Goal: Task Accomplishment & Management: Use online tool/utility

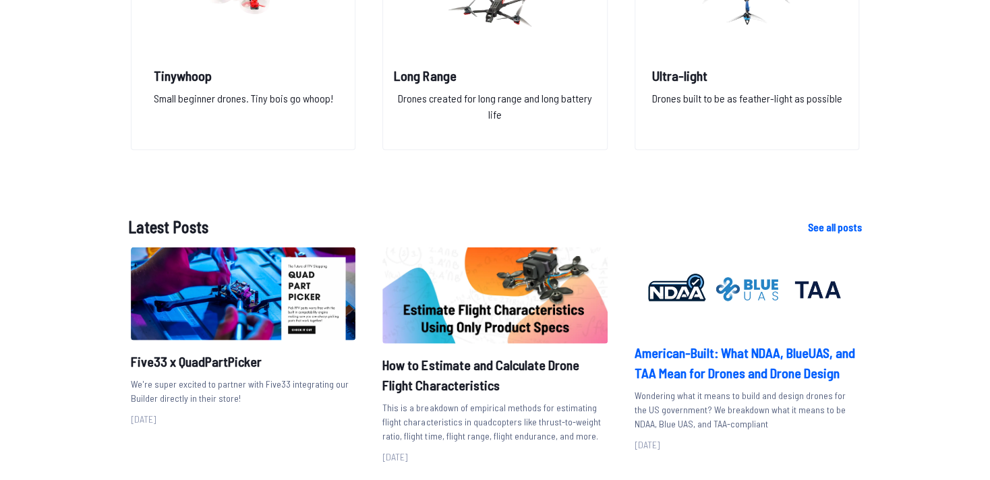
scroll to position [1383, 0]
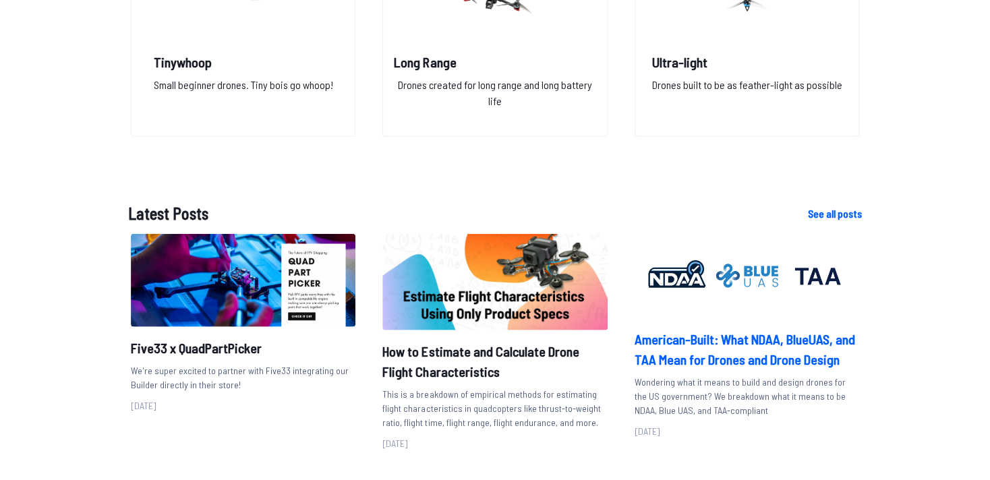
click at [671, 340] on h2 "American-Built: What NDAA, BlueUAS, and TAA Mean for Drones and Drone Design" at bounding box center [746, 349] width 224 height 40
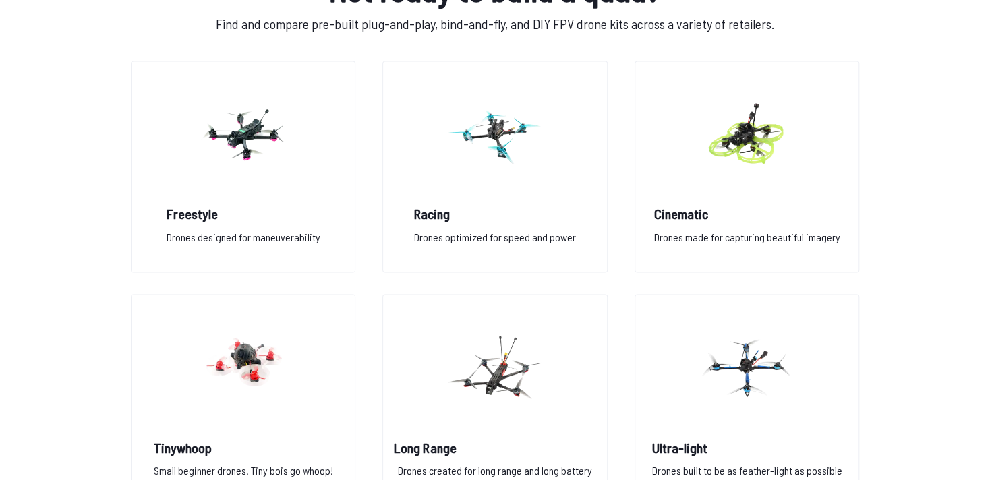
scroll to position [1019, 0]
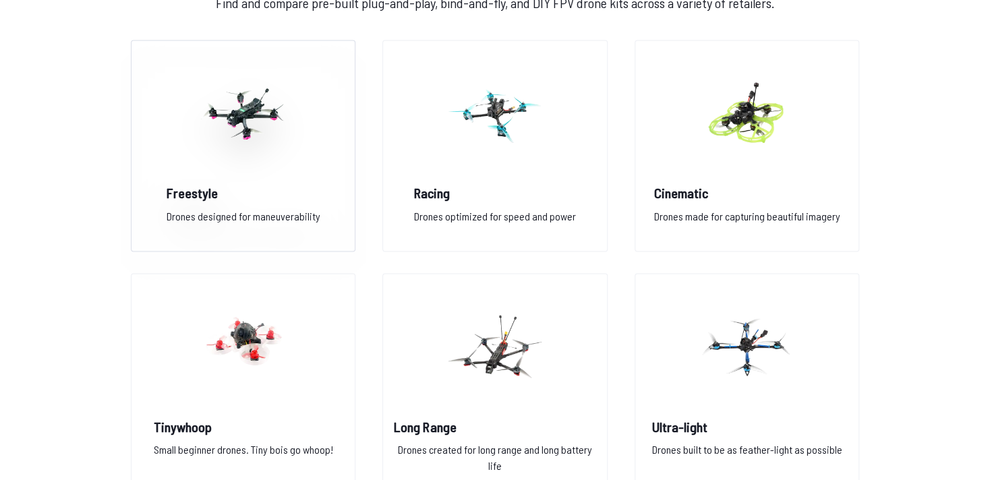
click at [191, 193] on h2 "Freestyle" at bounding box center [243, 192] width 154 height 19
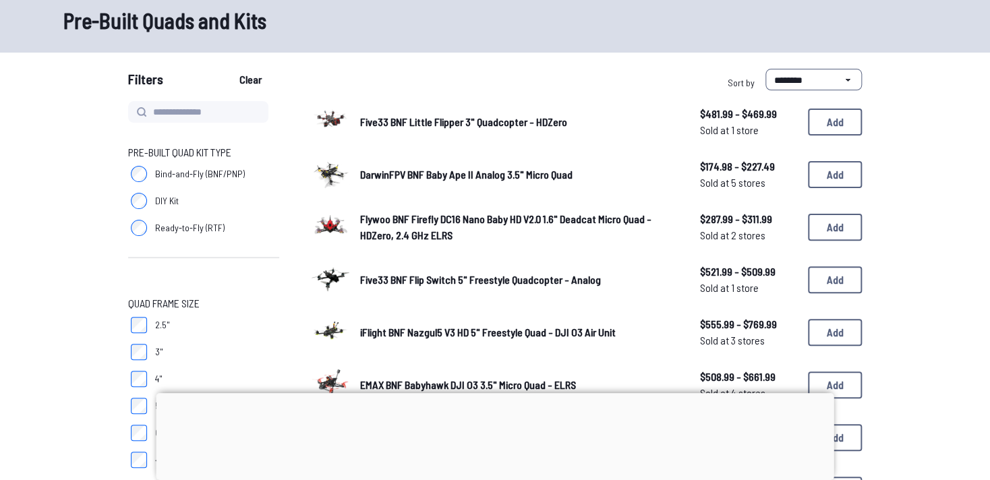
scroll to position [73, 0]
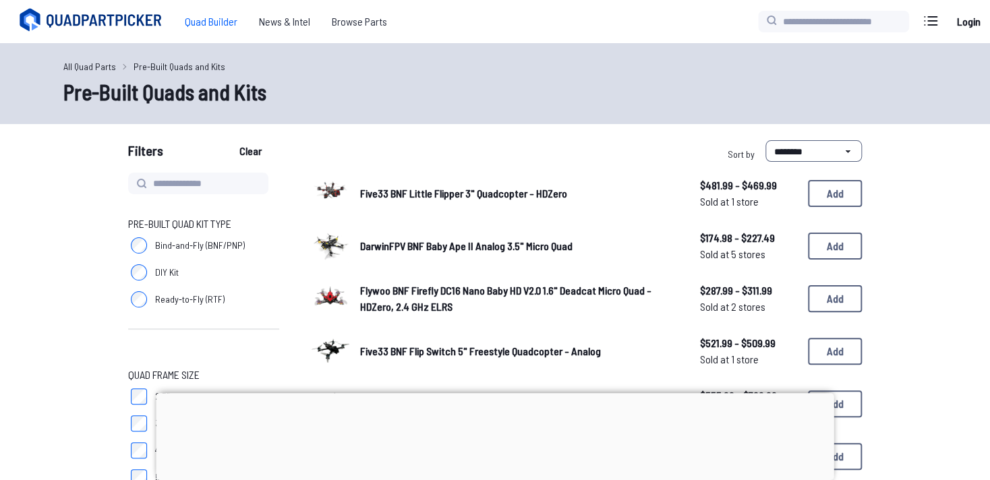
click at [217, 25] on span "Quad Builder" at bounding box center [211, 21] width 74 height 27
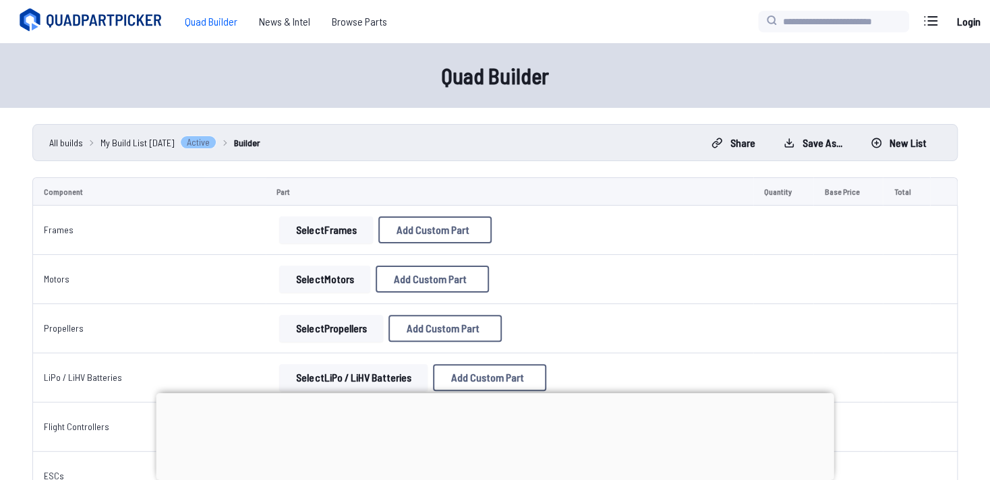
click at [330, 228] on button "Select Frames" at bounding box center [326, 229] width 94 height 27
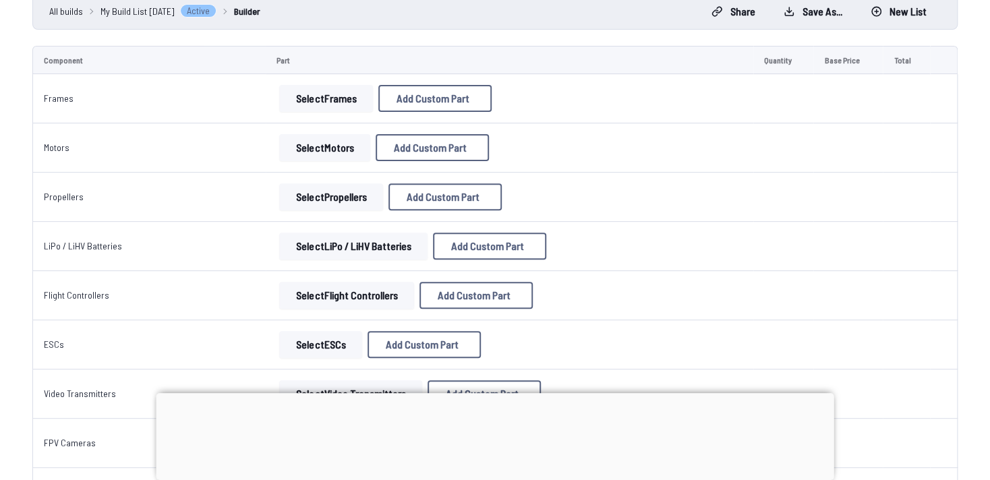
click at [313, 147] on button "Select Motors" at bounding box center [324, 147] width 91 height 27
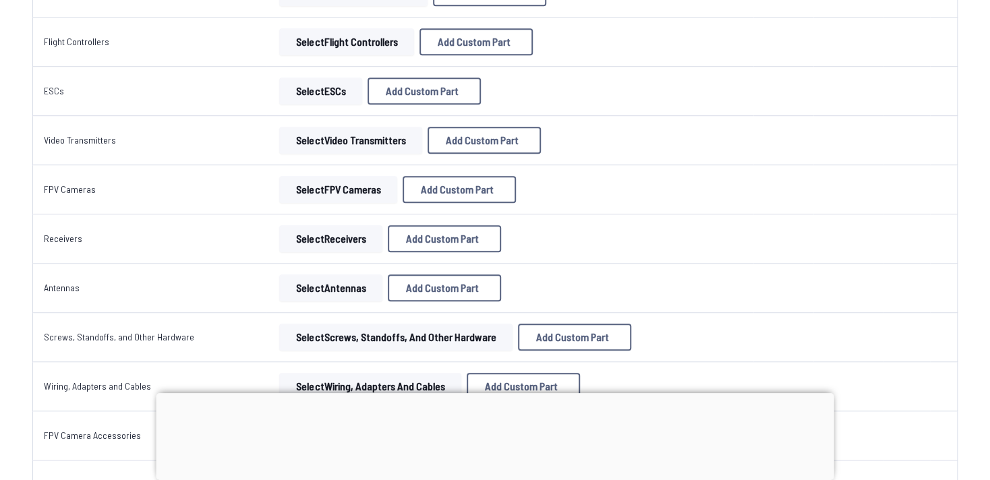
scroll to position [423, 0]
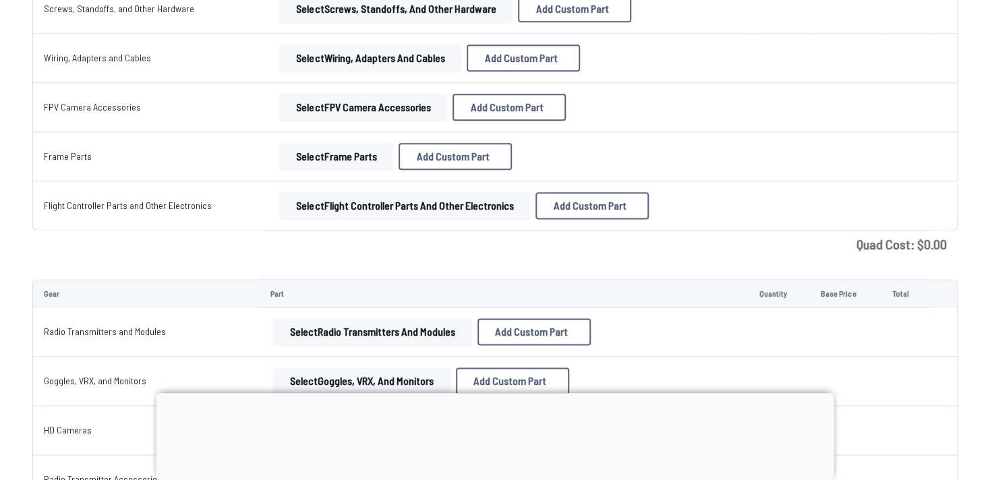
scroll to position [714, 0]
click at [593, 203] on span "Add Custom Part" at bounding box center [589, 205] width 73 height 11
select select "**********"
click at [612, 123] on input at bounding box center [495, 137] width 286 height 29
drag, startPoint x: 624, startPoint y: 46, endPoint x: 636, endPoint y: 57, distance: 16.7
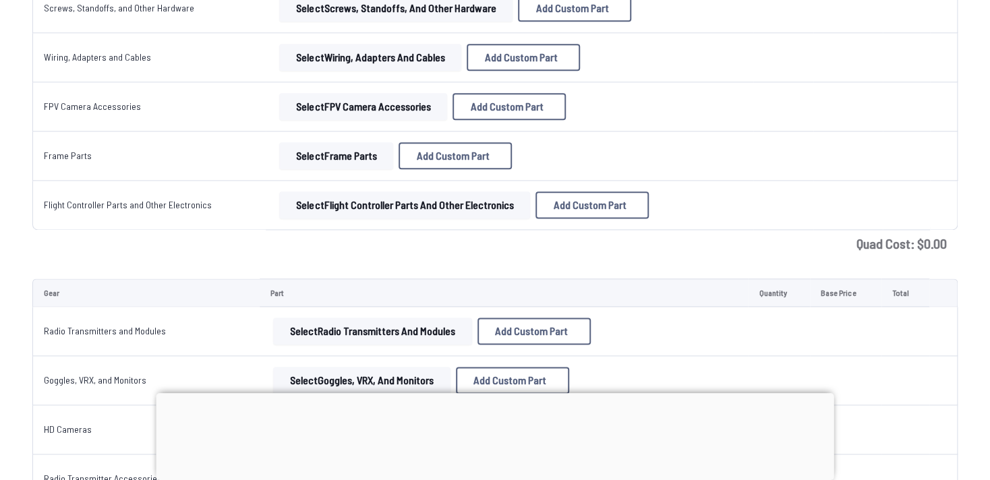
click at [624, 61] on icon at bounding box center [621, 67] width 12 height 12
click at [344, 205] on button "Select Flight Controller Parts and Other Electronics" at bounding box center [404, 204] width 251 height 27
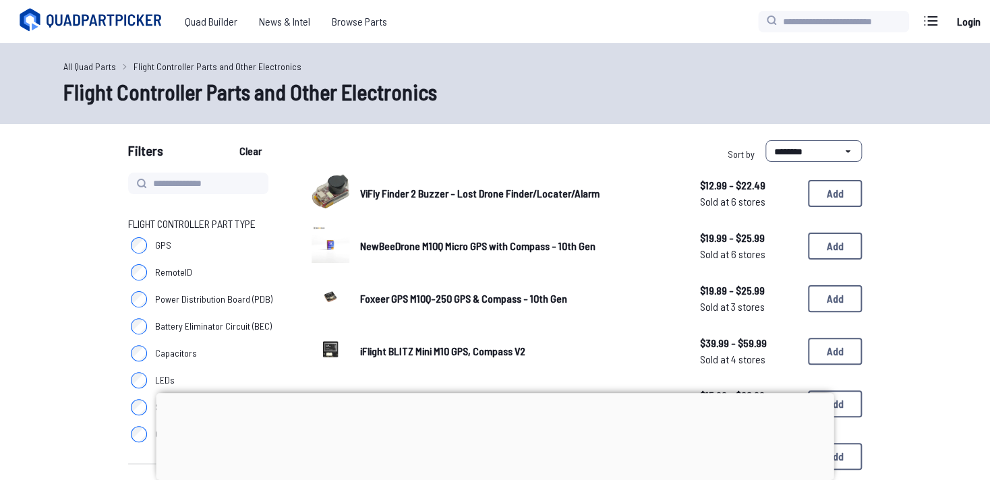
click at [405, 201] on link "ViFly Finder 2 Buzzer - Lost Drone Finder/Locater/Alarm" at bounding box center [519, 193] width 318 height 16
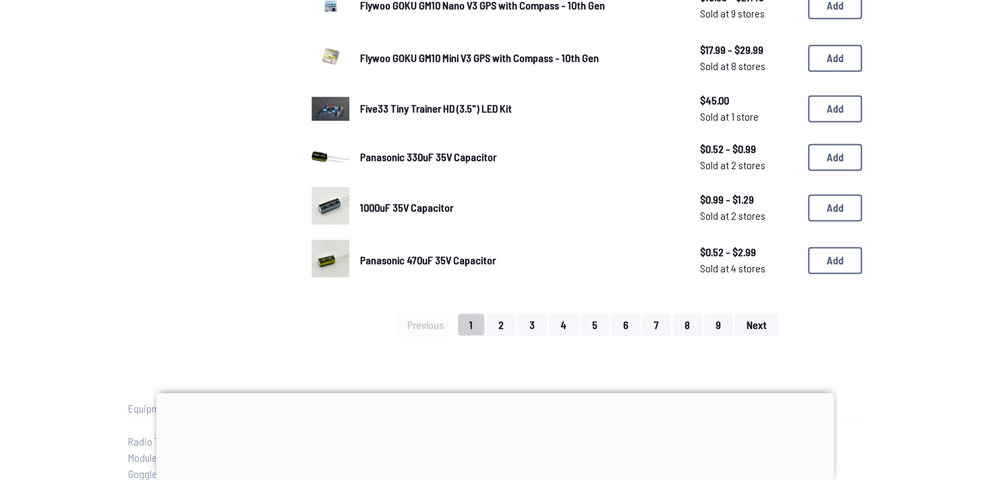
scroll to position [1019, 0]
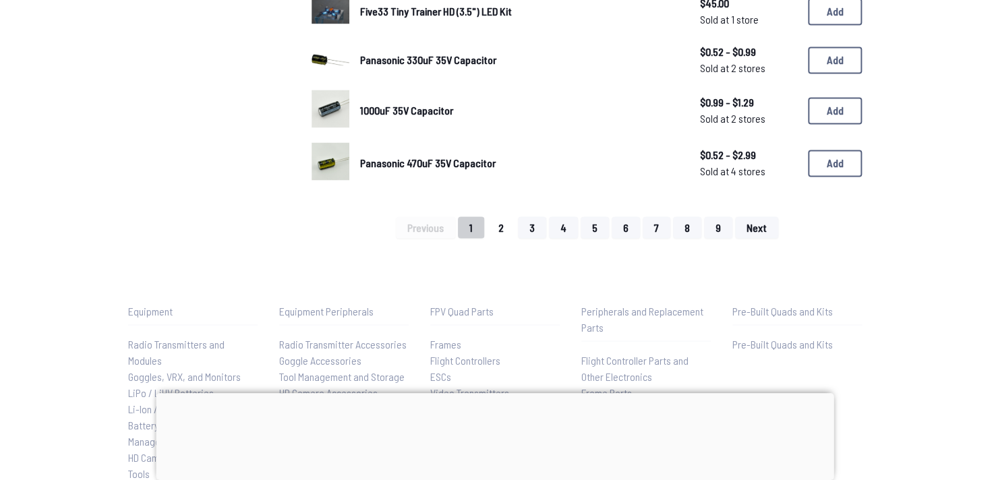
click at [502, 228] on button "2" at bounding box center [501, 227] width 28 height 22
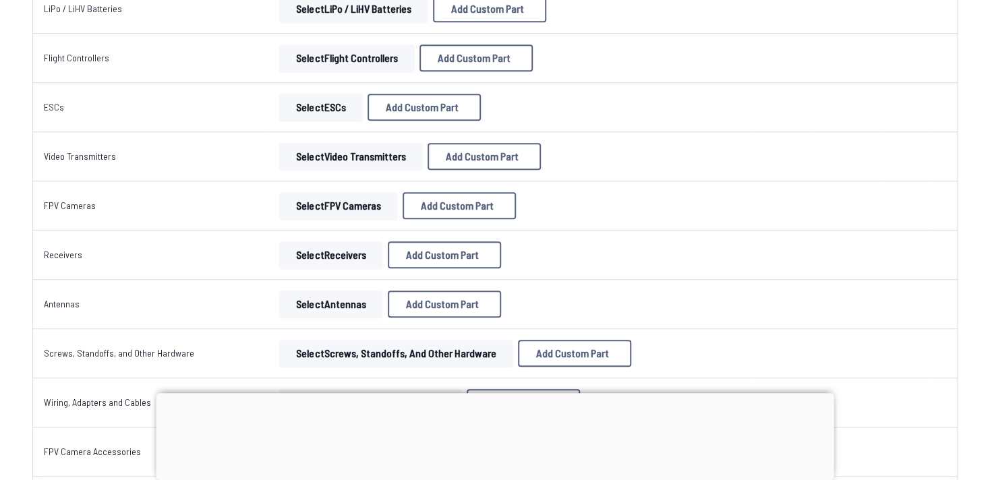
scroll to position [339, 0]
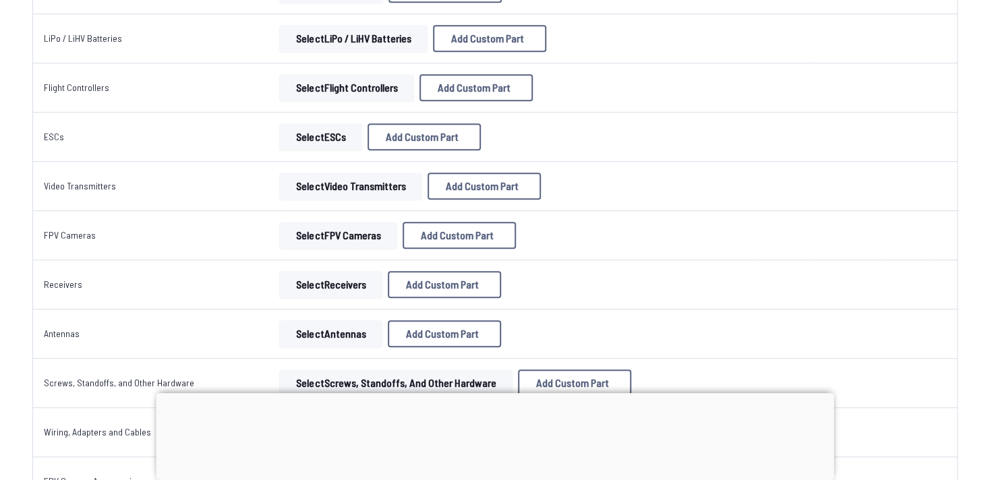
click at [309, 283] on button "Select Receivers" at bounding box center [330, 284] width 103 height 27
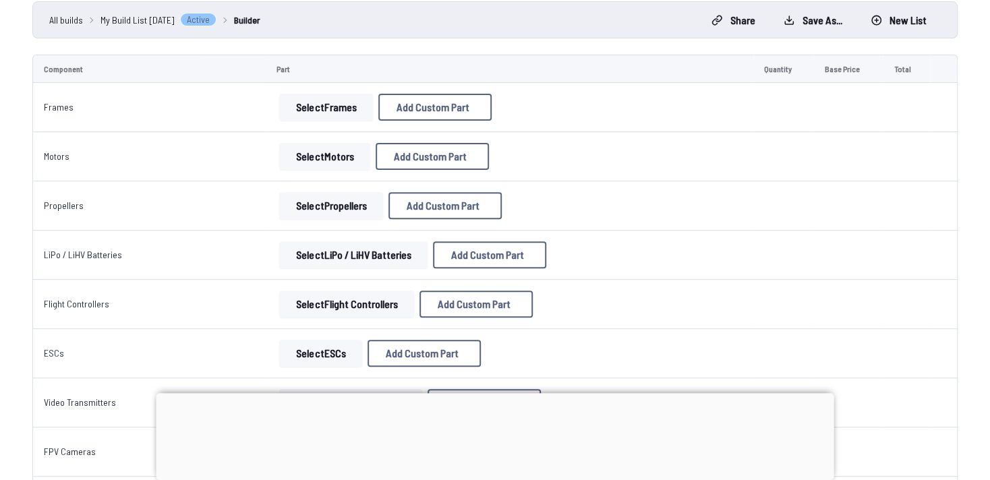
scroll to position [121, 0]
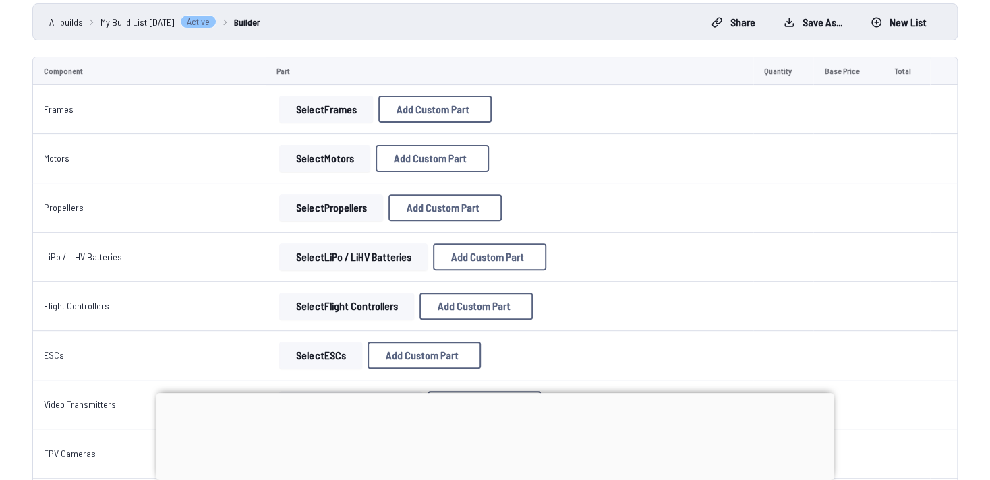
click at [82, 305] on link "Flight Controllers" at bounding box center [76, 305] width 65 height 11
click at [310, 309] on button "Select Flight Controllers" at bounding box center [346, 306] width 135 height 27
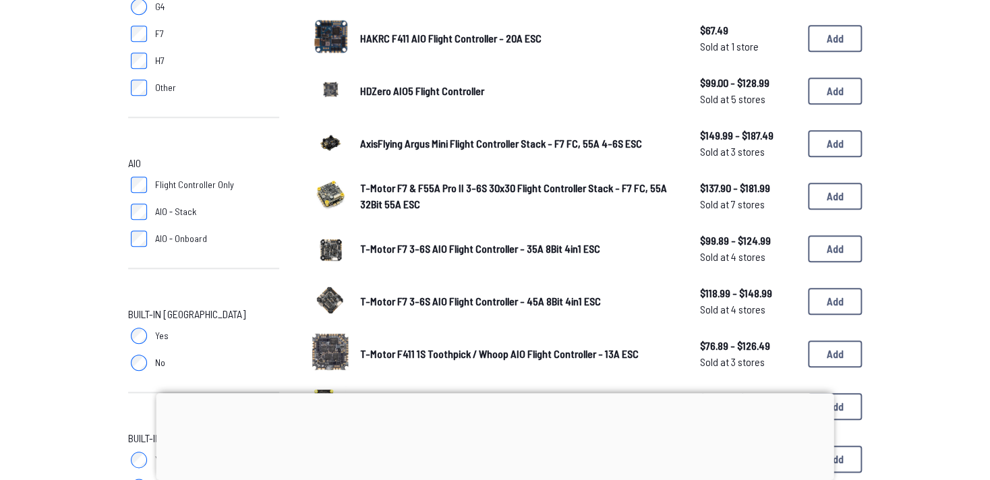
scroll to position [510, 0]
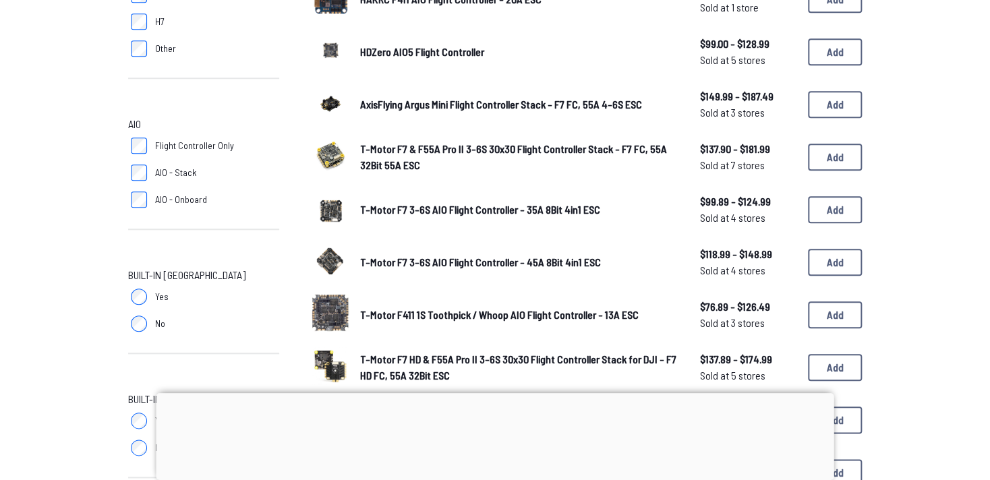
click at [404, 311] on span "T-Motor F411 1S Toothpick / Whoop AIO Flight Controller - 13A ESC" at bounding box center [499, 314] width 278 height 13
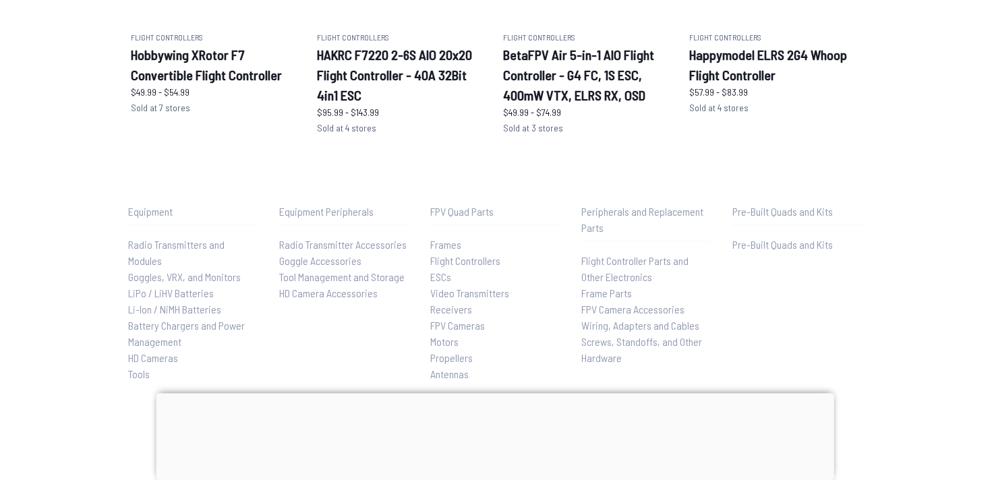
scroll to position [1092, 0]
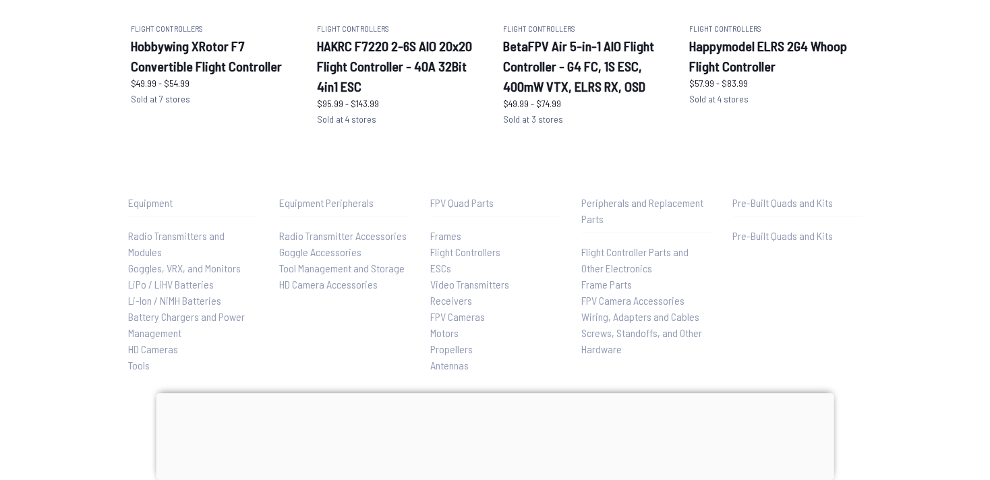
click at [801, 241] on span "Pre-Built Quads and Kits" at bounding box center [782, 235] width 100 height 13
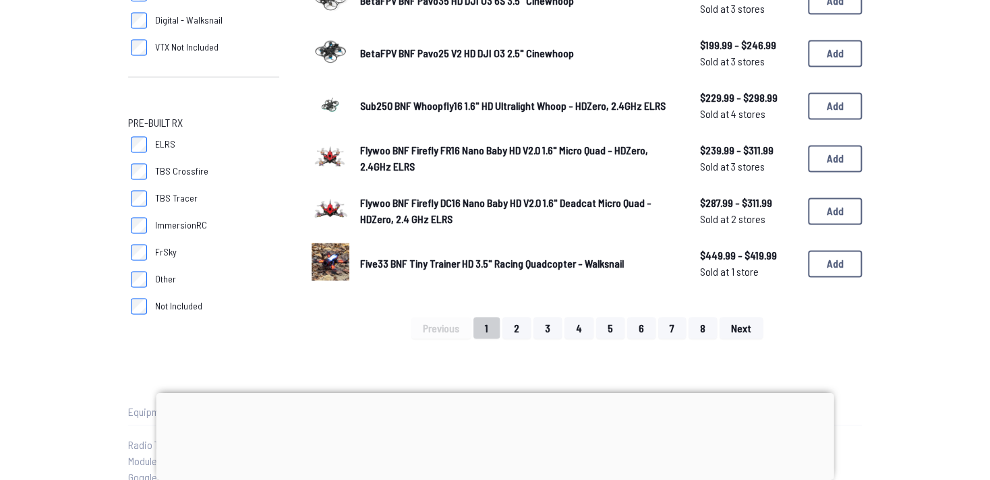
scroll to position [946, 0]
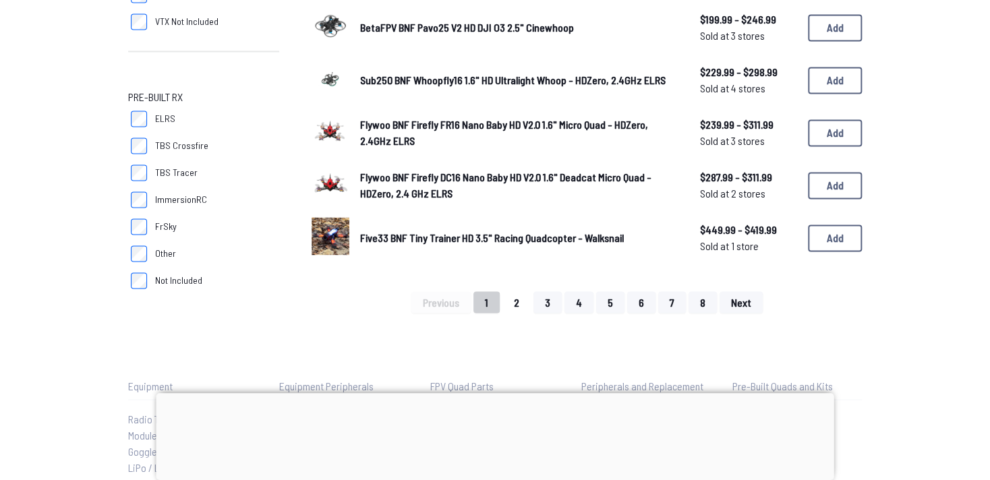
click at [526, 299] on button "2" at bounding box center [516, 302] width 28 height 22
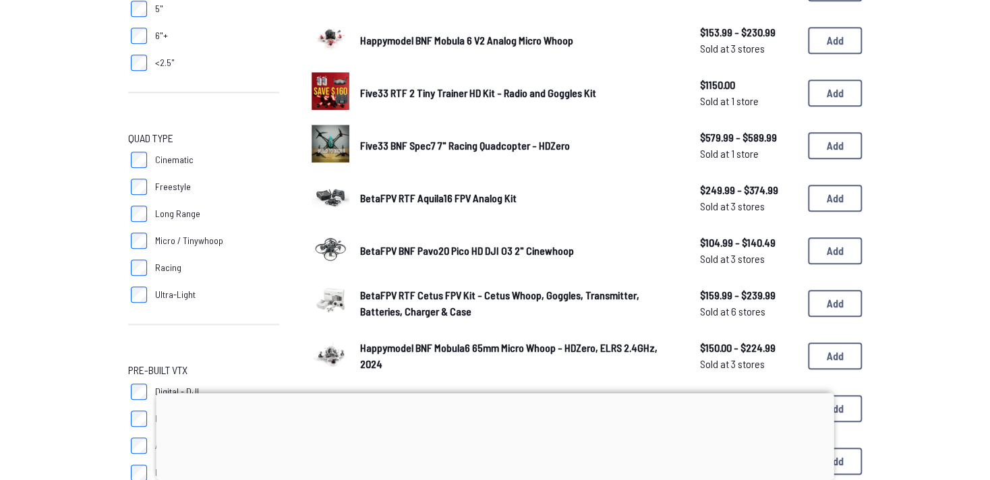
scroll to position [437, 0]
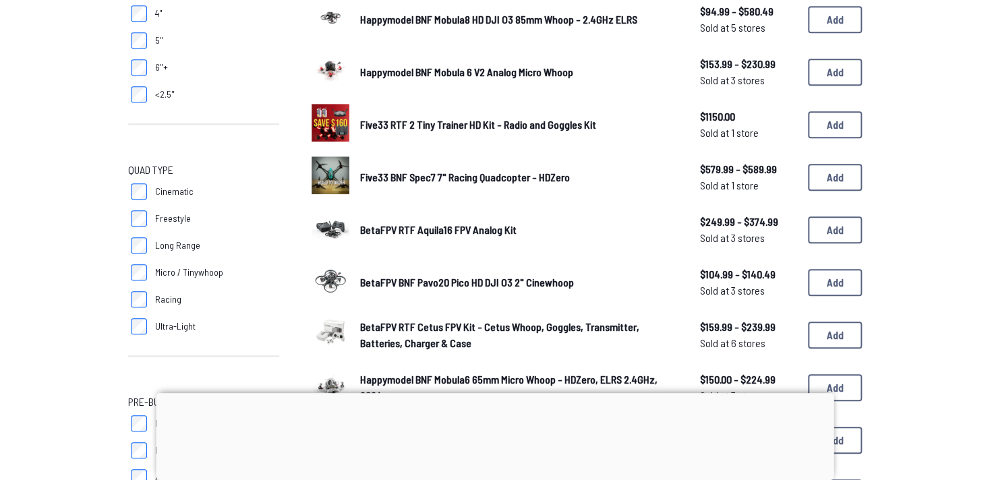
click at [437, 177] on span "Five33 BNF Spec7 7" Racing Quadcopter - HDZero" at bounding box center [465, 177] width 210 height 13
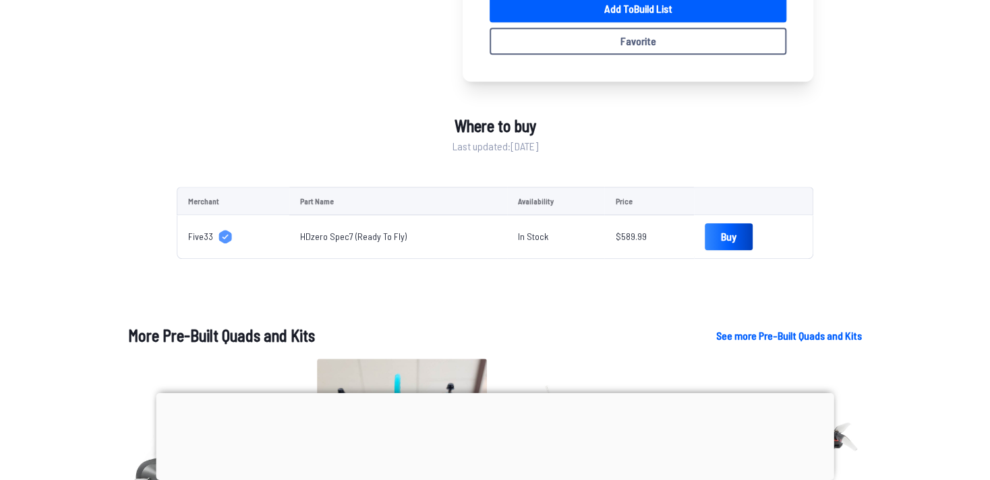
scroll to position [510, 0]
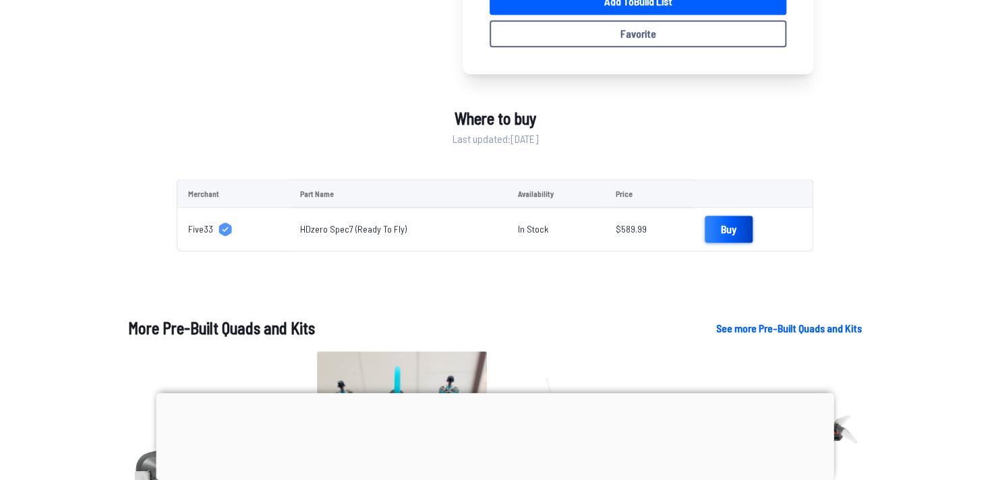
click at [732, 233] on link "Buy" at bounding box center [728, 229] width 48 height 27
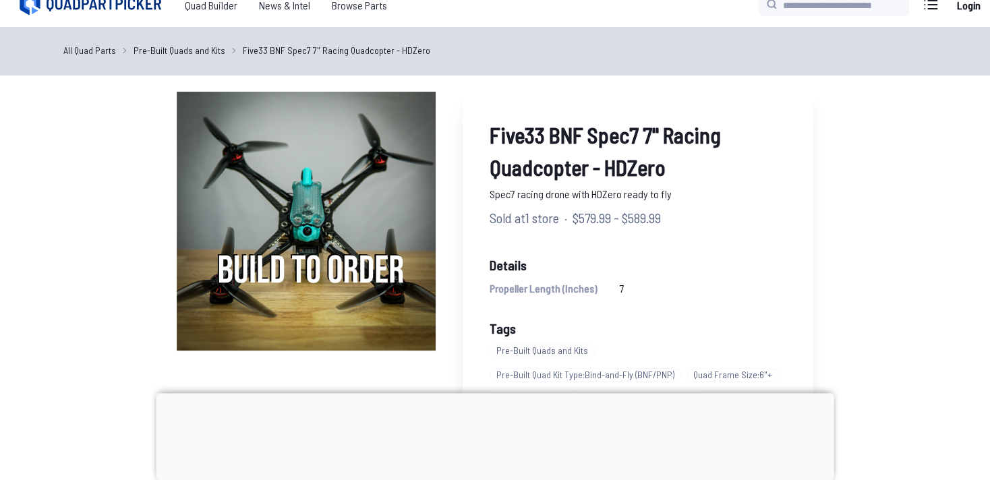
scroll to position [0, 0]
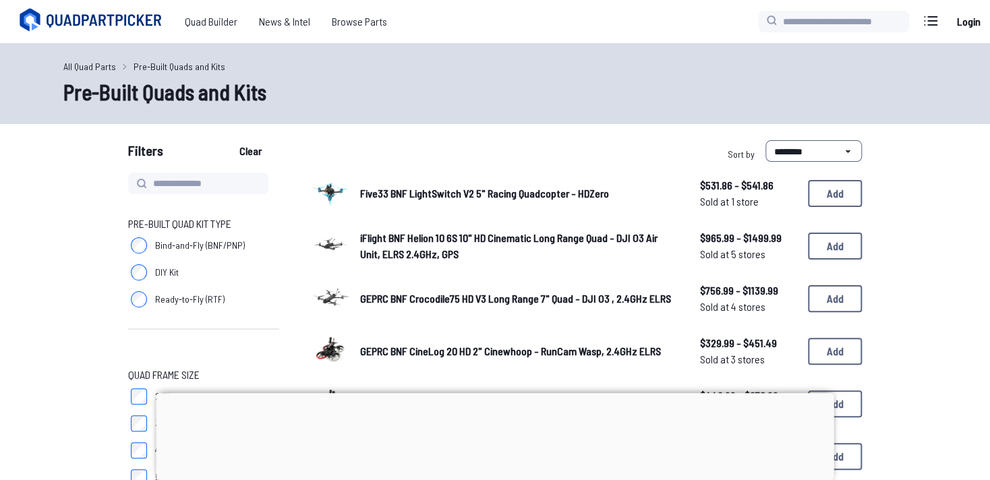
click at [427, 292] on span "GEPRC BNF Crocodile75 HD V3 Long Range 7" Quad - DJI O3 , 2.4GHz ELRS" at bounding box center [515, 298] width 311 height 13
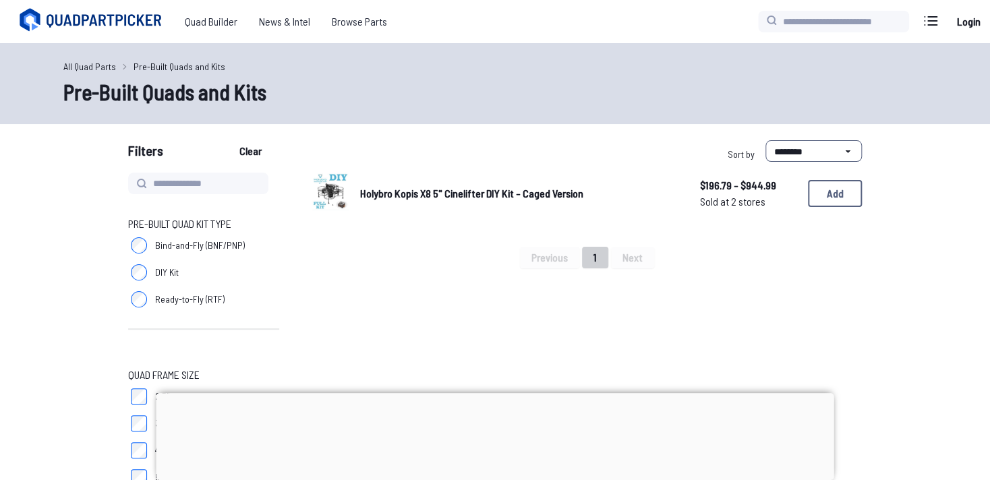
click at [468, 197] on span "Holybro Kopis X8 5" Cinelifter DIY Kit - Caged Version" at bounding box center [471, 193] width 223 height 13
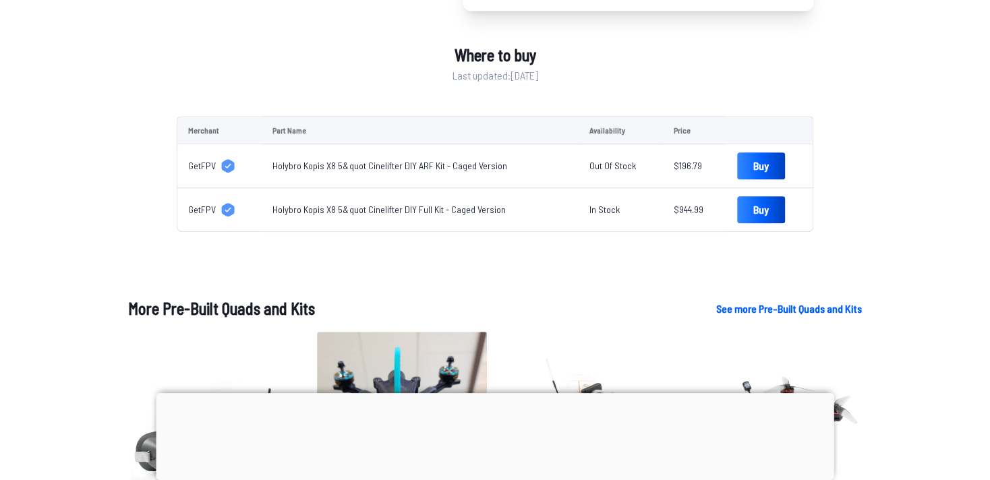
scroll to position [510, 0]
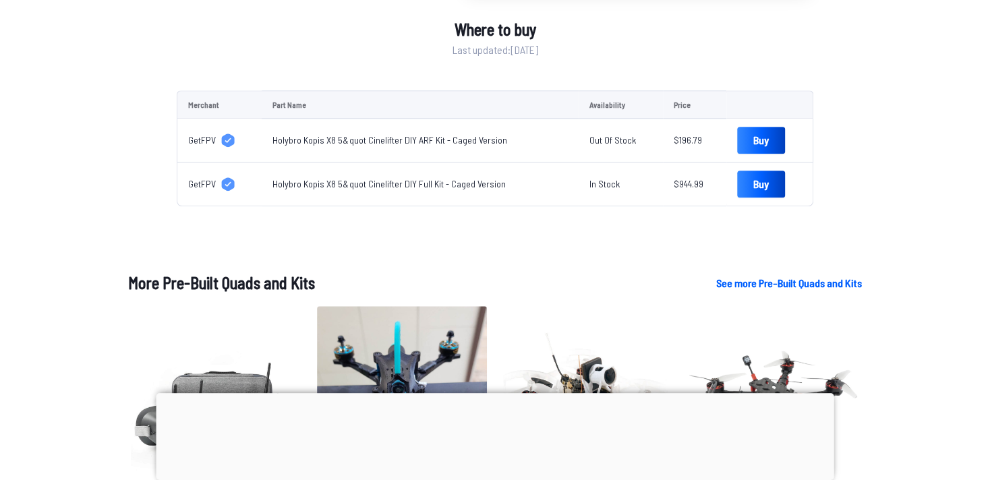
click at [364, 182] on link "Holybro Kopis X8 5&quot Cinelifter DIY Full Kit - Caged Version" at bounding box center [388, 183] width 233 height 11
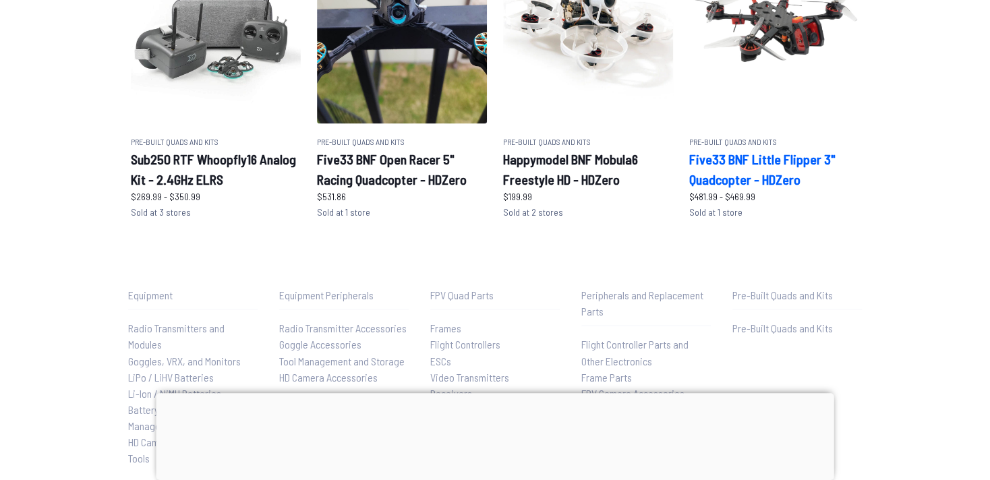
scroll to position [916, 0]
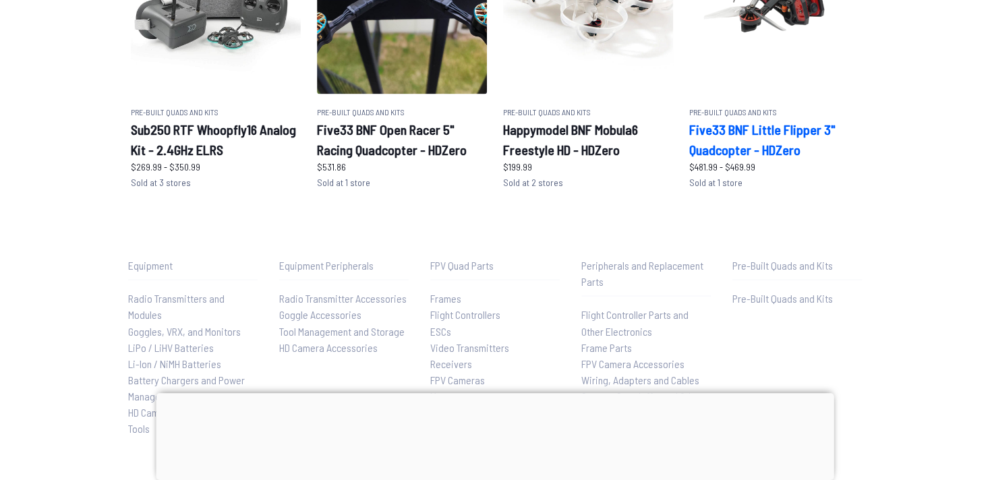
click at [725, 132] on h2 "Five33 BNF Little Flipper 3" Quadcopter - HDZero" at bounding box center [774, 139] width 170 height 40
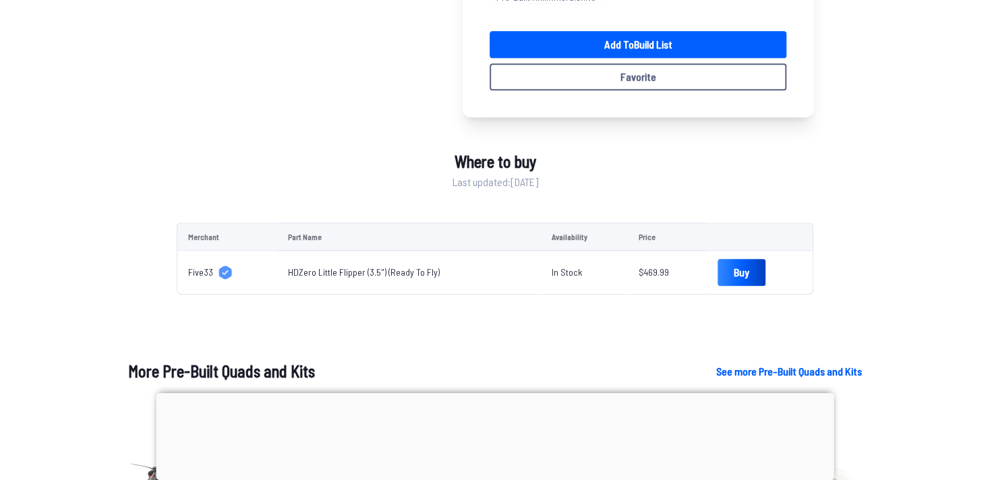
scroll to position [437, 0]
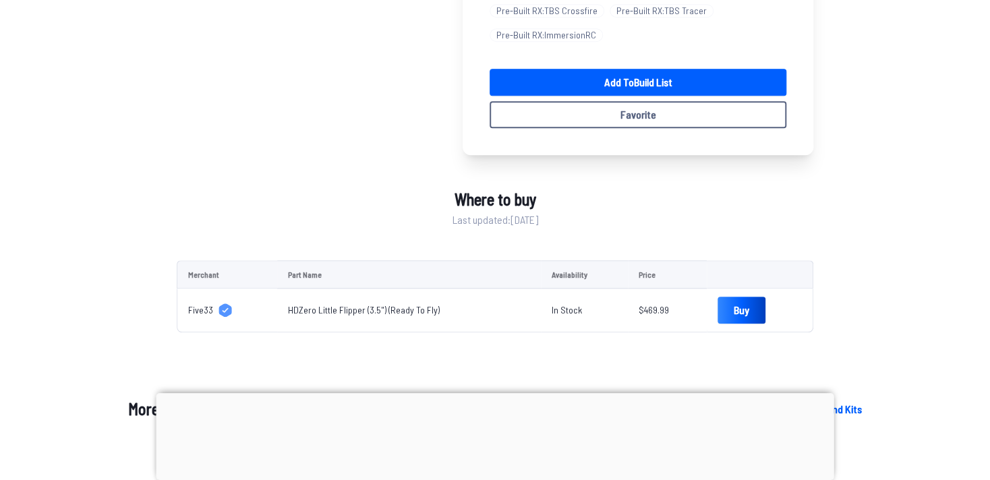
click at [329, 311] on link "HDZero Little Flipper (3.5") (Ready To Fly)" at bounding box center [364, 309] width 152 height 11
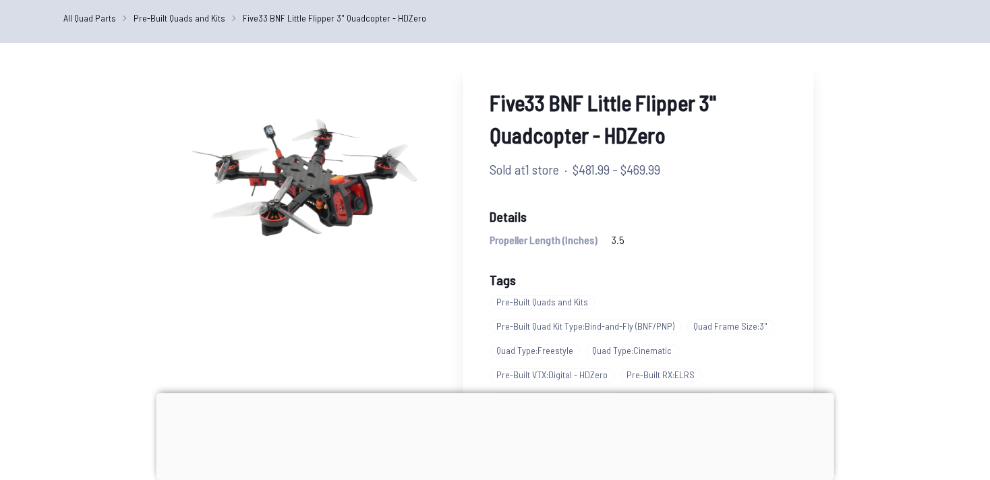
scroll to position [0, 0]
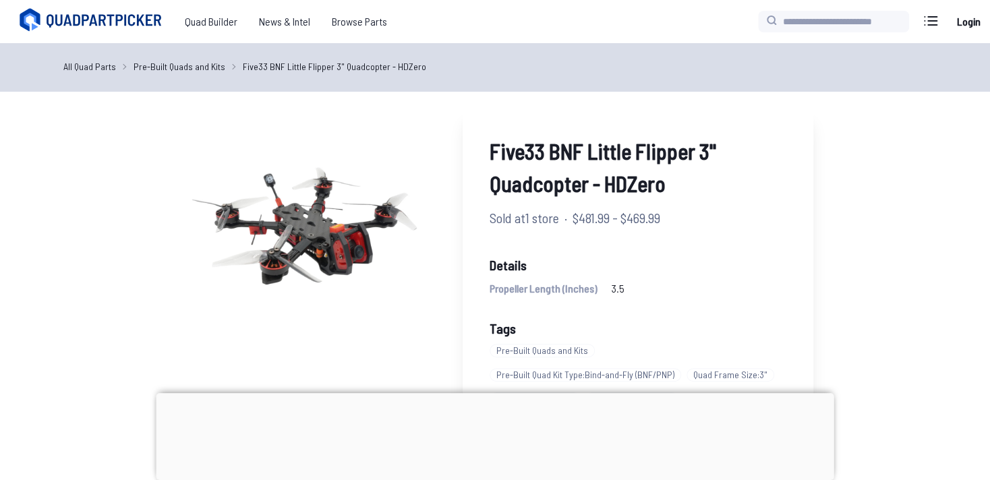
click at [105, 22] on icon at bounding box center [105, 20] width 117 height 13
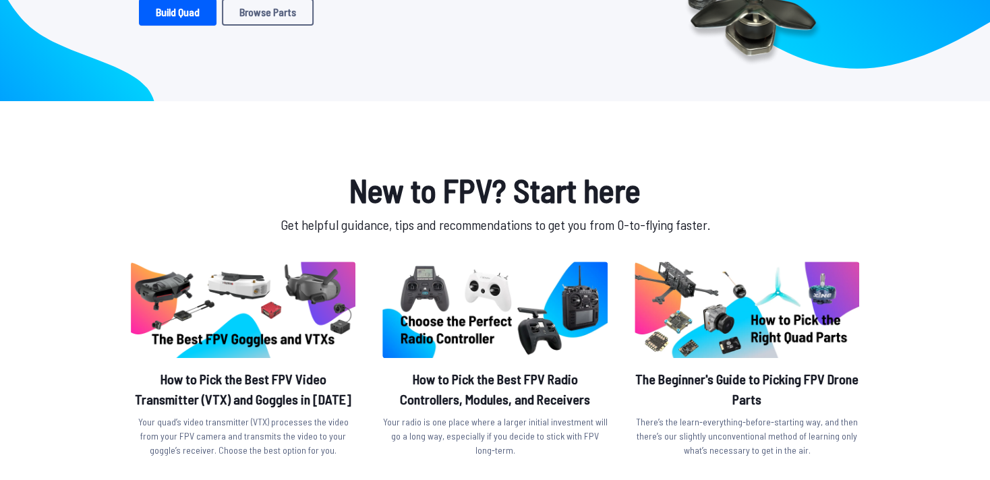
scroll to position [291, 0]
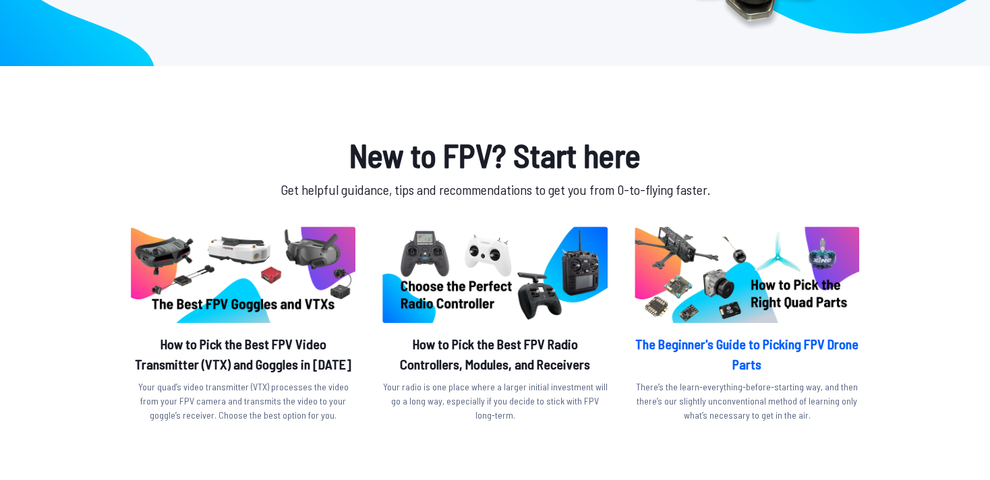
click at [772, 346] on h2 "The Beginner's Guide to Picking FPV Drone Parts" at bounding box center [746, 354] width 224 height 40
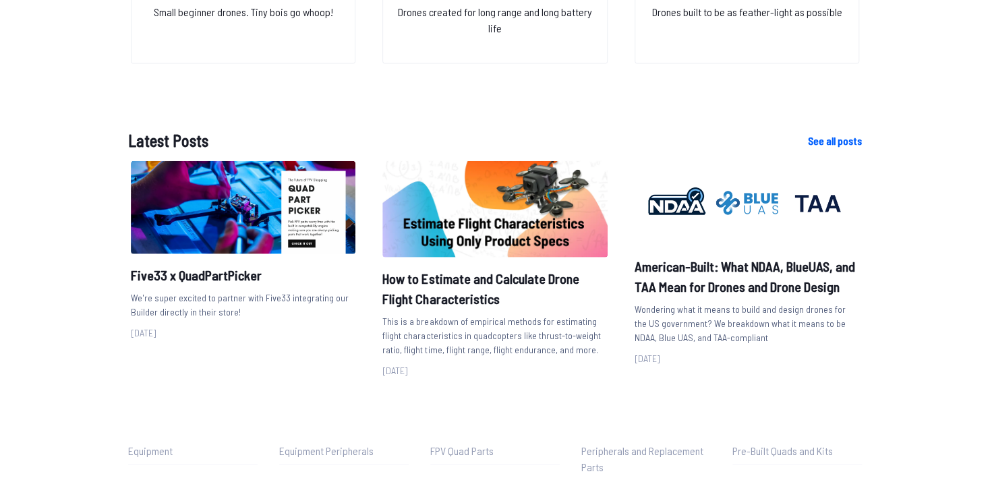
scroll to position [1691, 0]
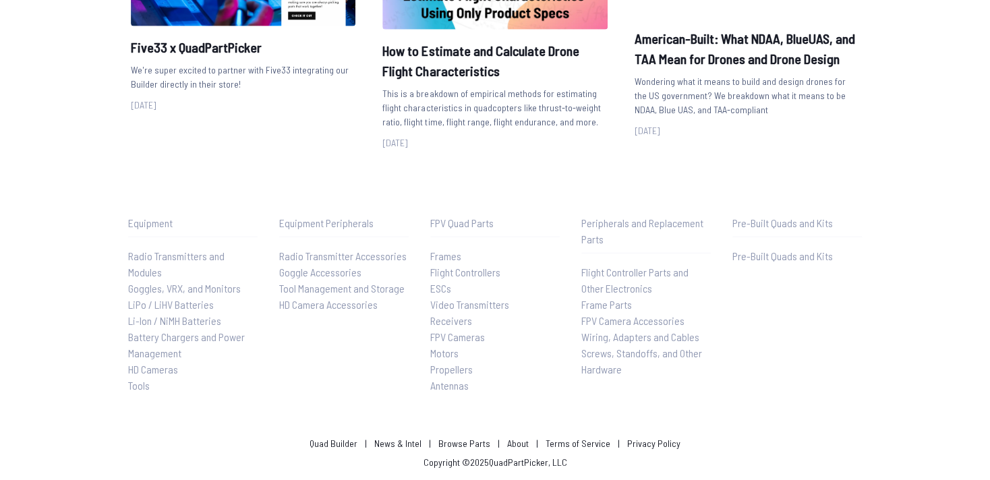
click at [518, 444] on link "About" at bounding box center [518, 442] width 22 height 11
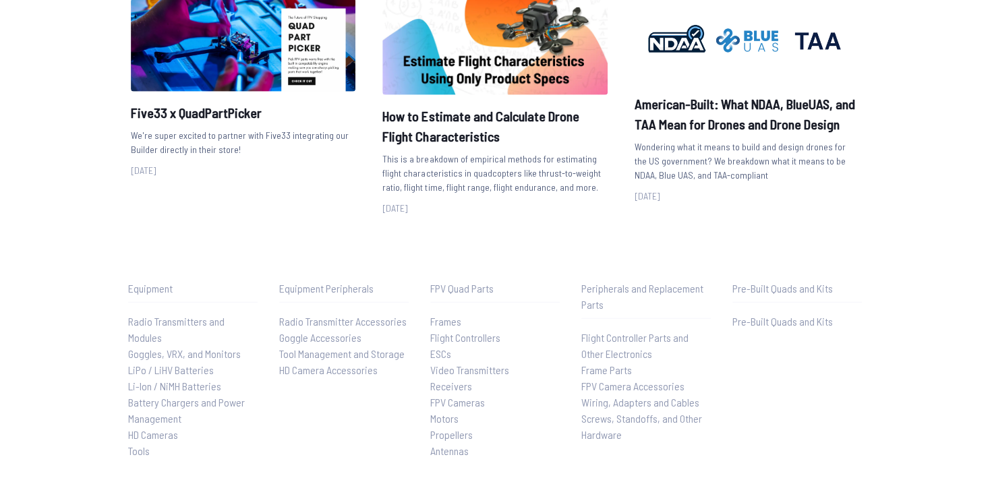
scroll to position [1691, 0]
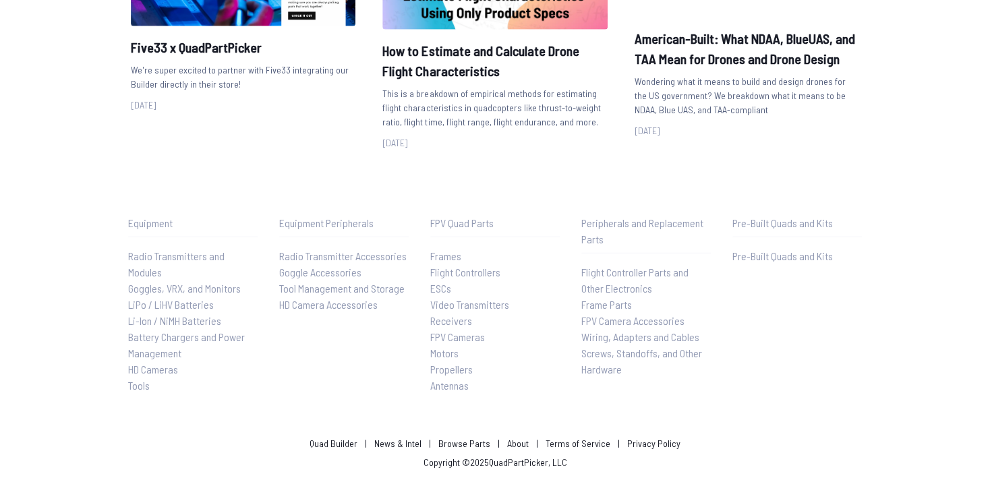
click at [439, 355] on span "Motors" at bounding box center [444, 352] width 28 height 13
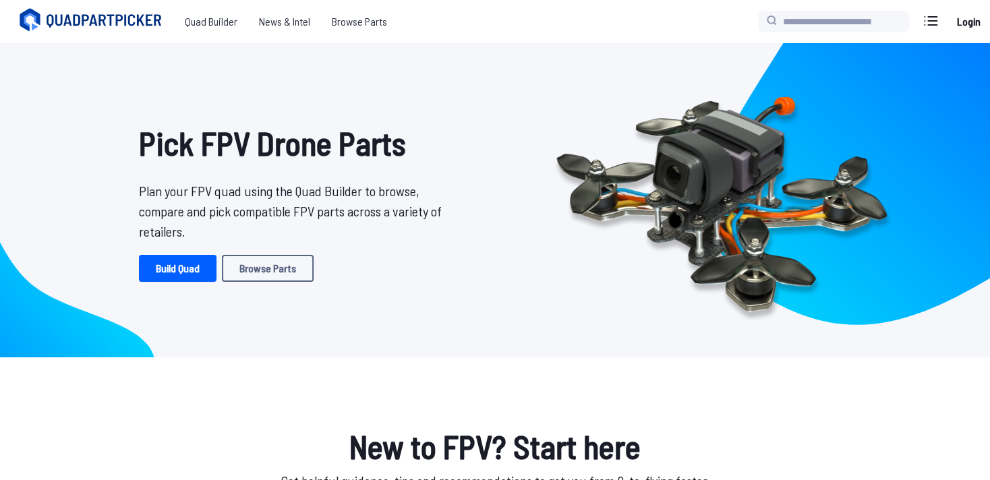
click at [190, 437] on h1 "New to FPV? Start here" at bounding box center [494, 446] width 733 height 49
